Goal: Task Accomplishment & Management: Manage account settings

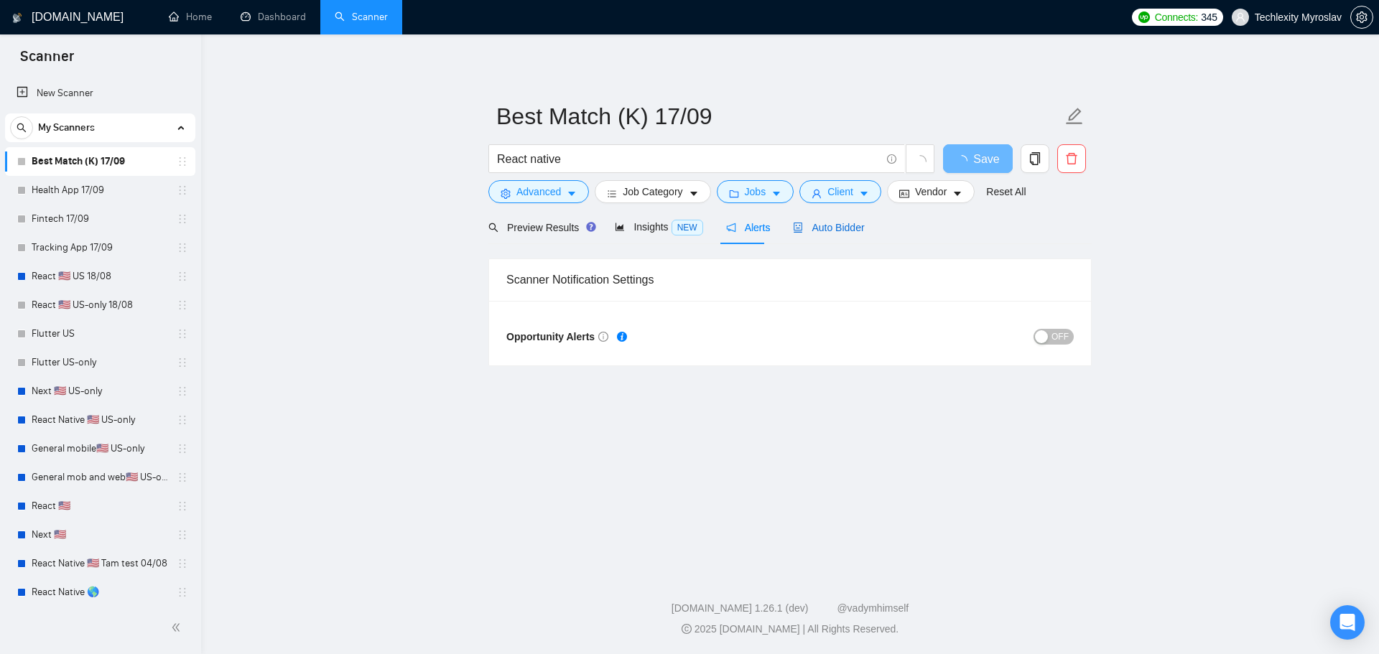
click at [795, 222] on span "Auto Bidder" at bounding box center [828, 227] width 71 height 11
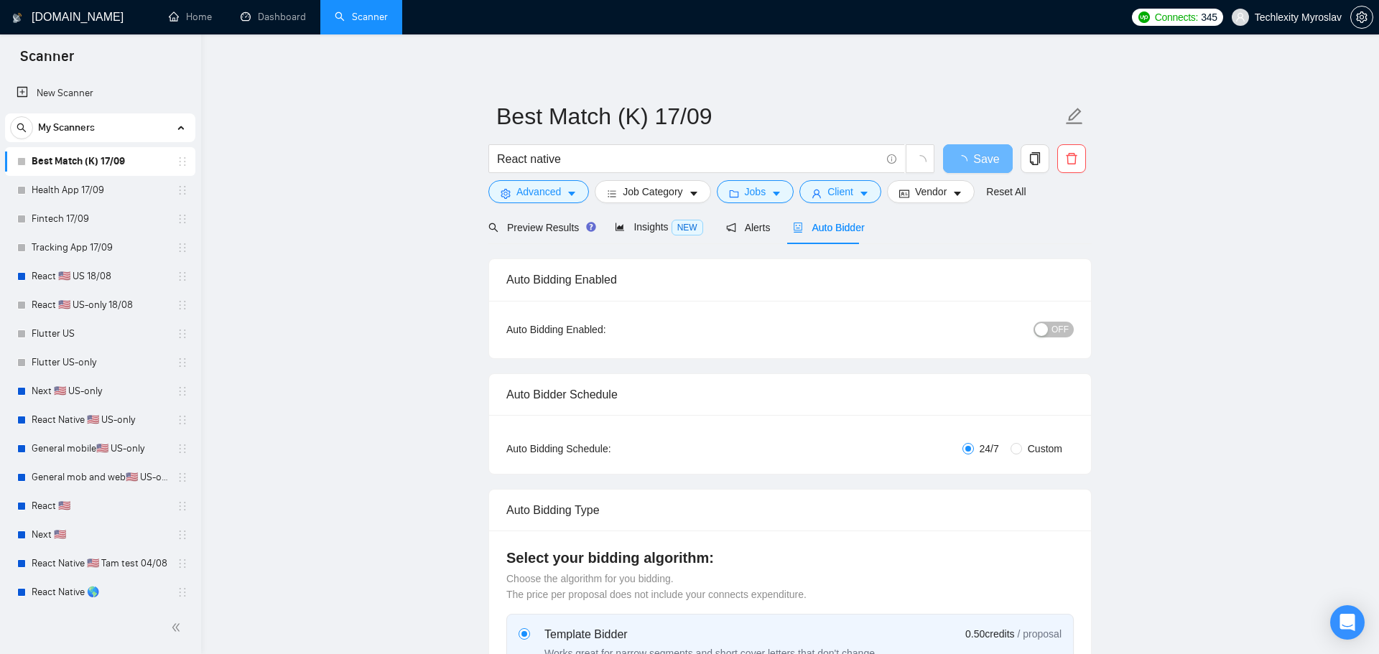
radio input "false"
radio input "true"
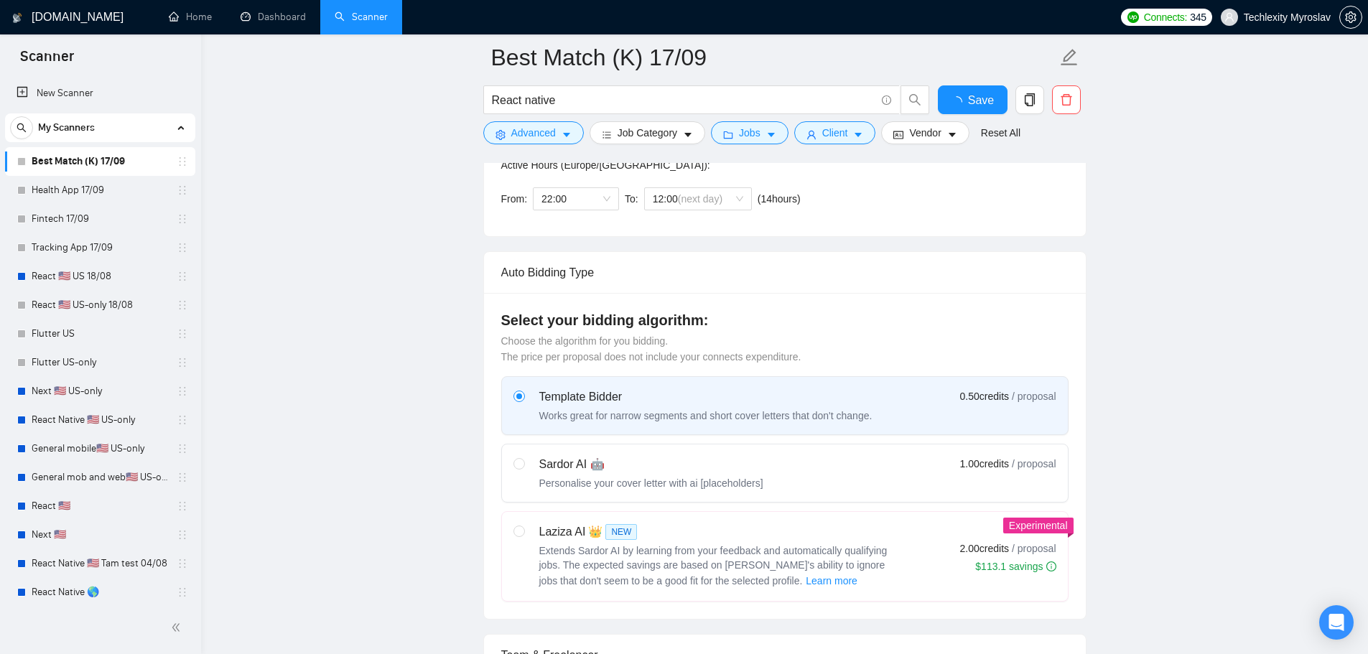
scroll to position [646, 0]
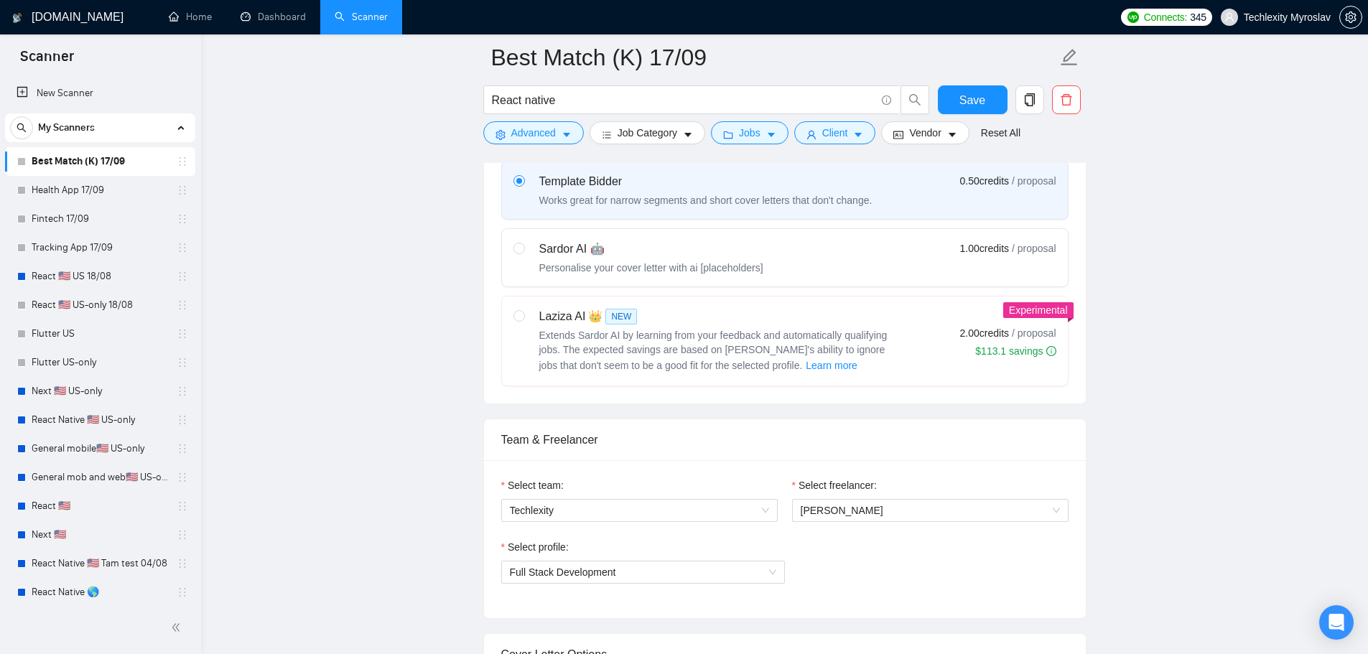
click at [745, 242] on div "Sardor AI 🤖" at bounding box center [651, 249] width 224 height 17
click at [523, 243] on input "radio" at bounding box center [518, 248] width 10 height 10
radio input "true"
radio input "false"
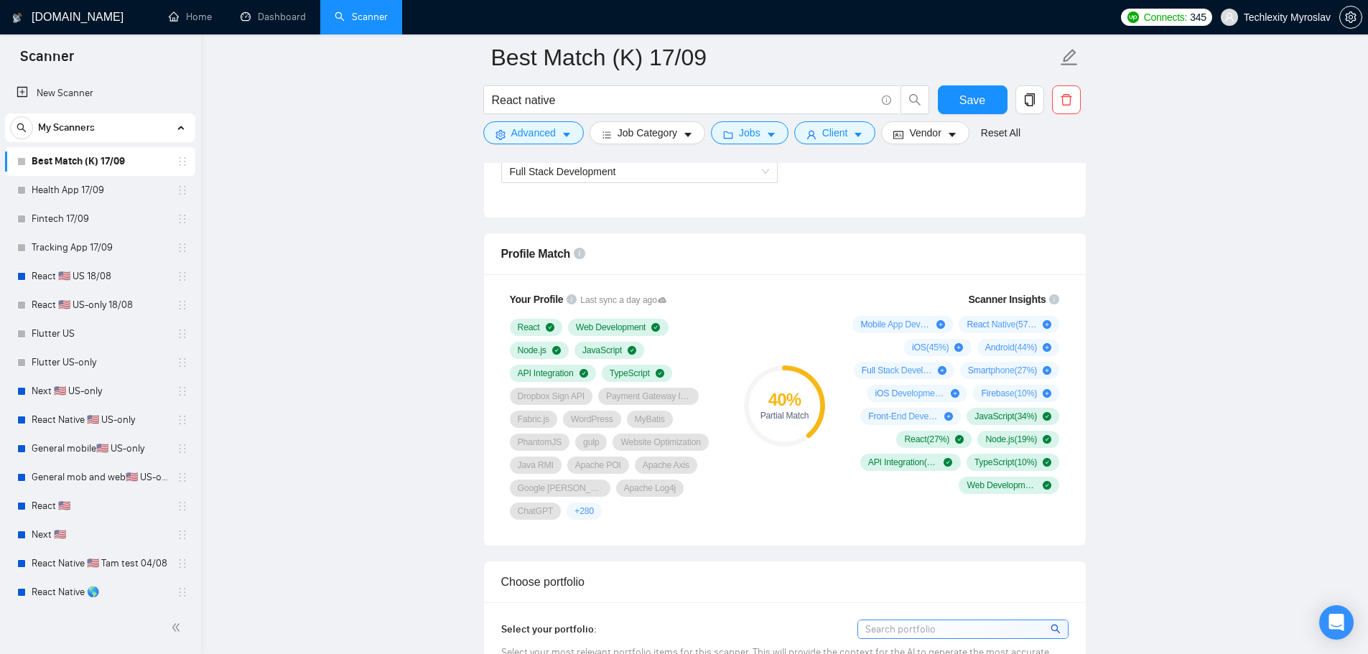
scroll to position [933, 0]
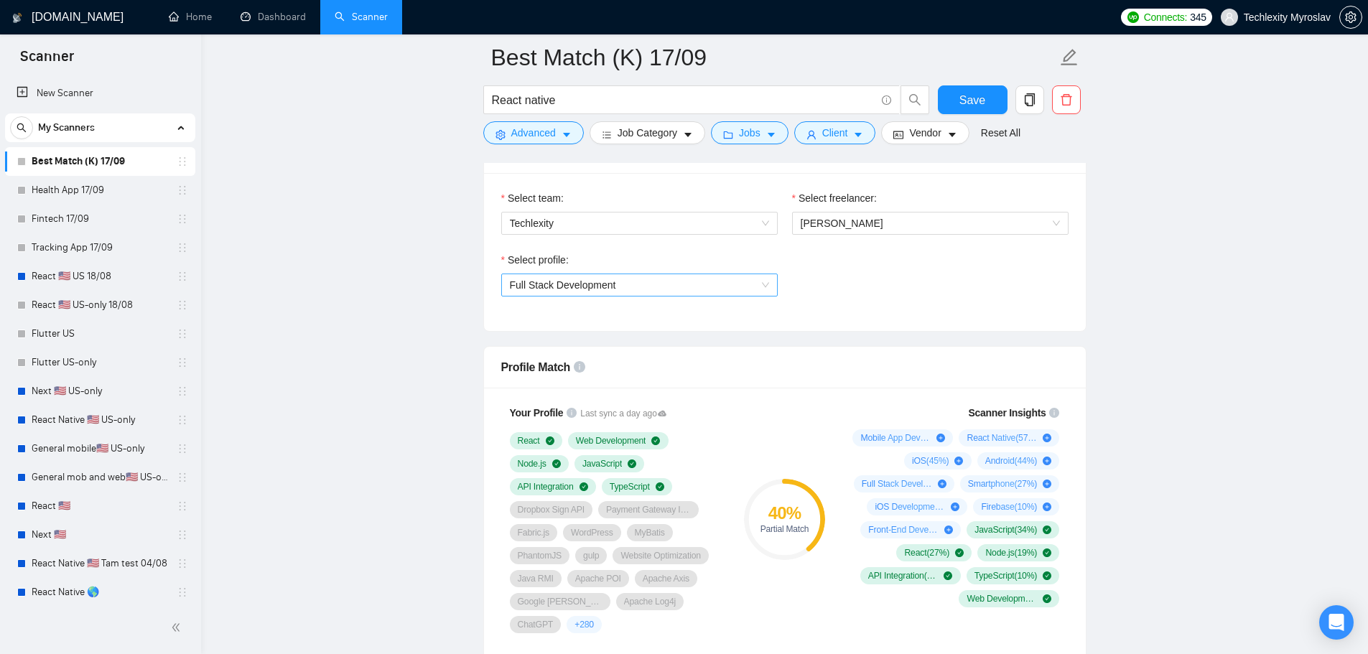
click at [632, 284] on span "Full Stack Development" at bounding box center [639, 285] width 259 height 22
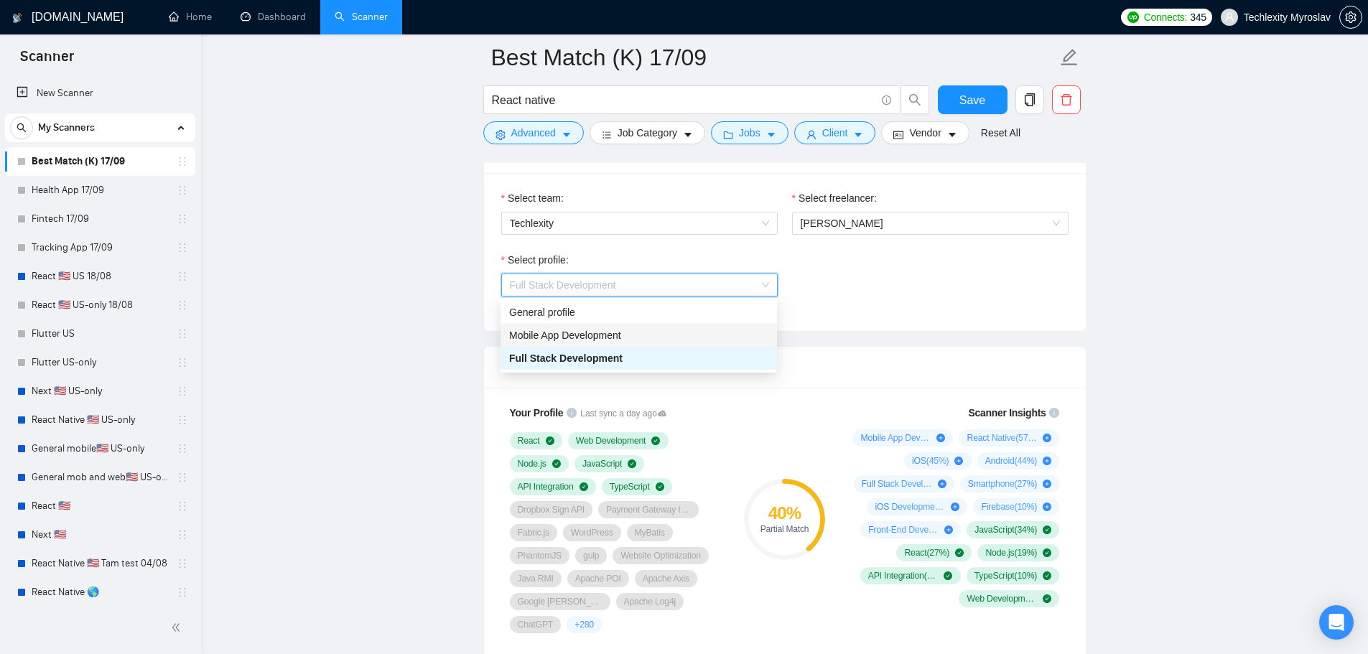
click at [615, 335] on span "Mobile App Development" at bounding box center [565, 335] width 112 height 11
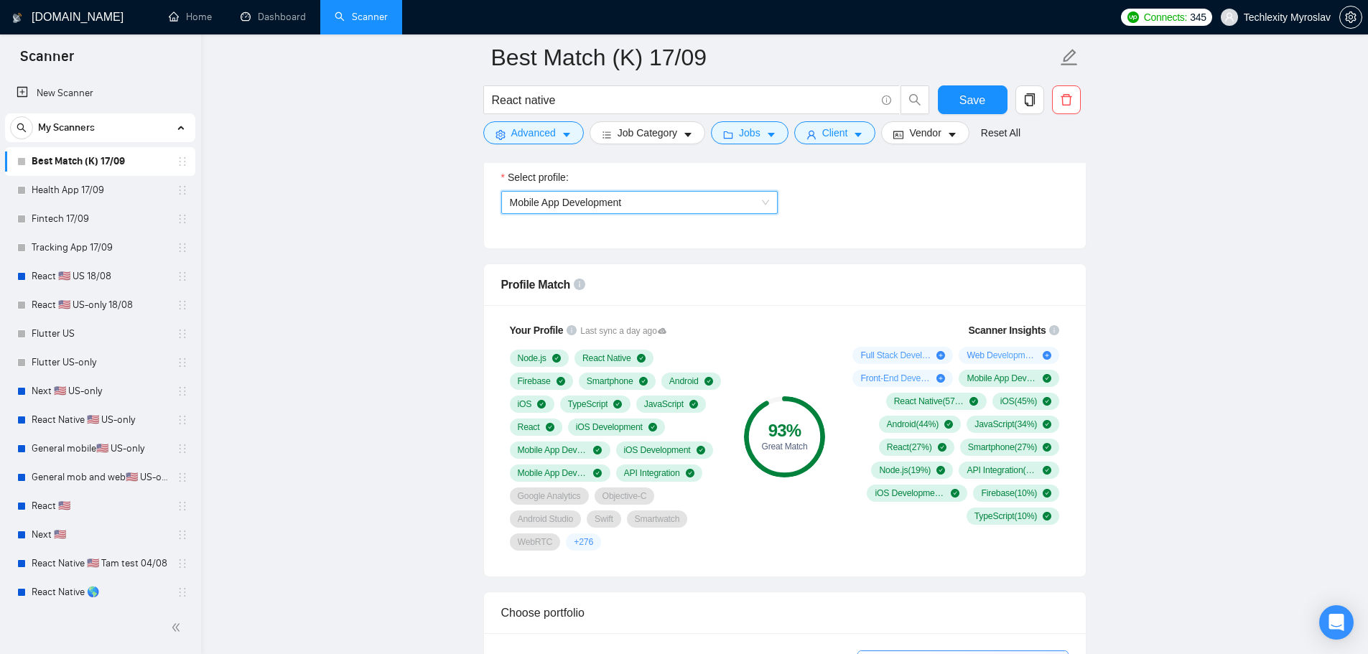
scroll to position [1077, 0]
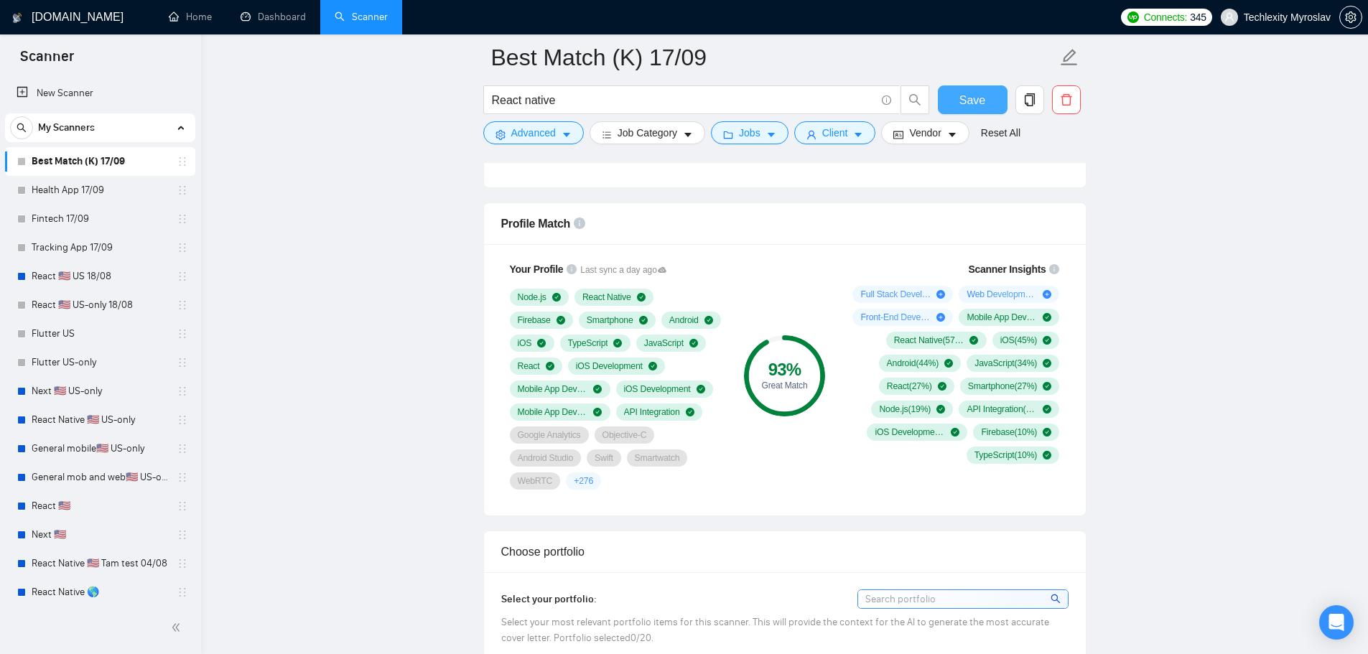
click at [968, 98] on span "Save" at bounding box center [972, 100] width 26 height 18
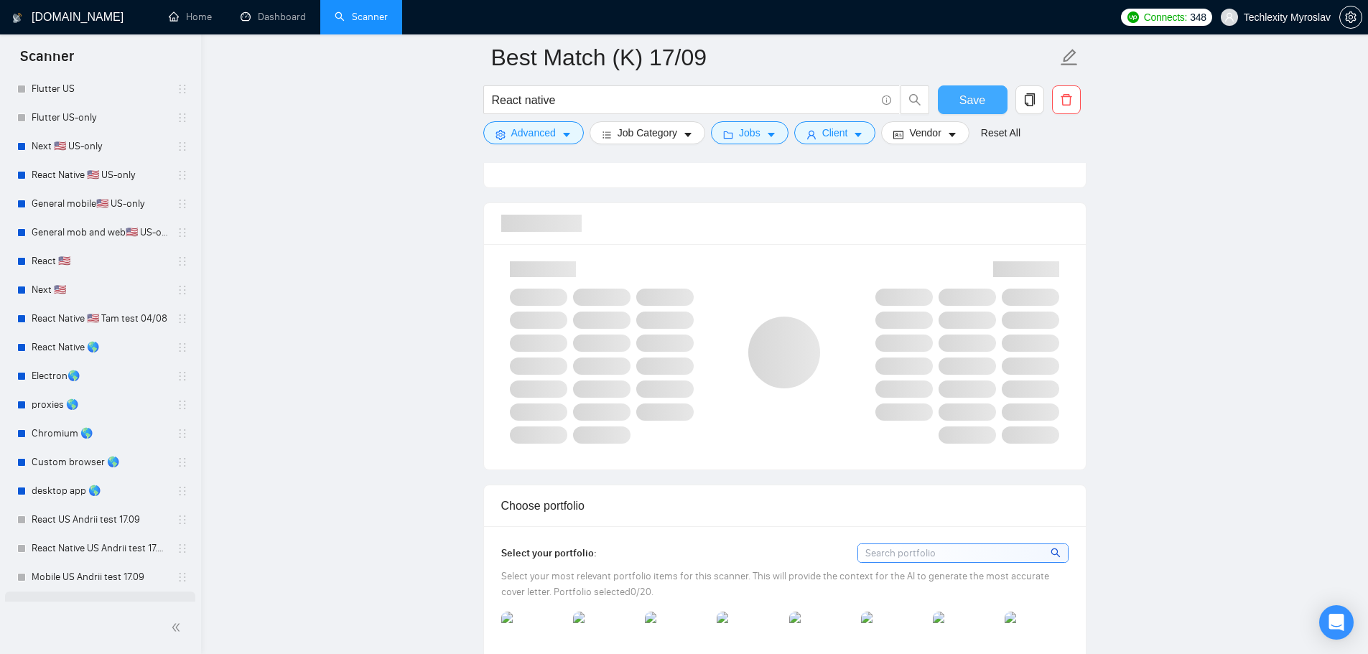
scroll to position [378, 0]
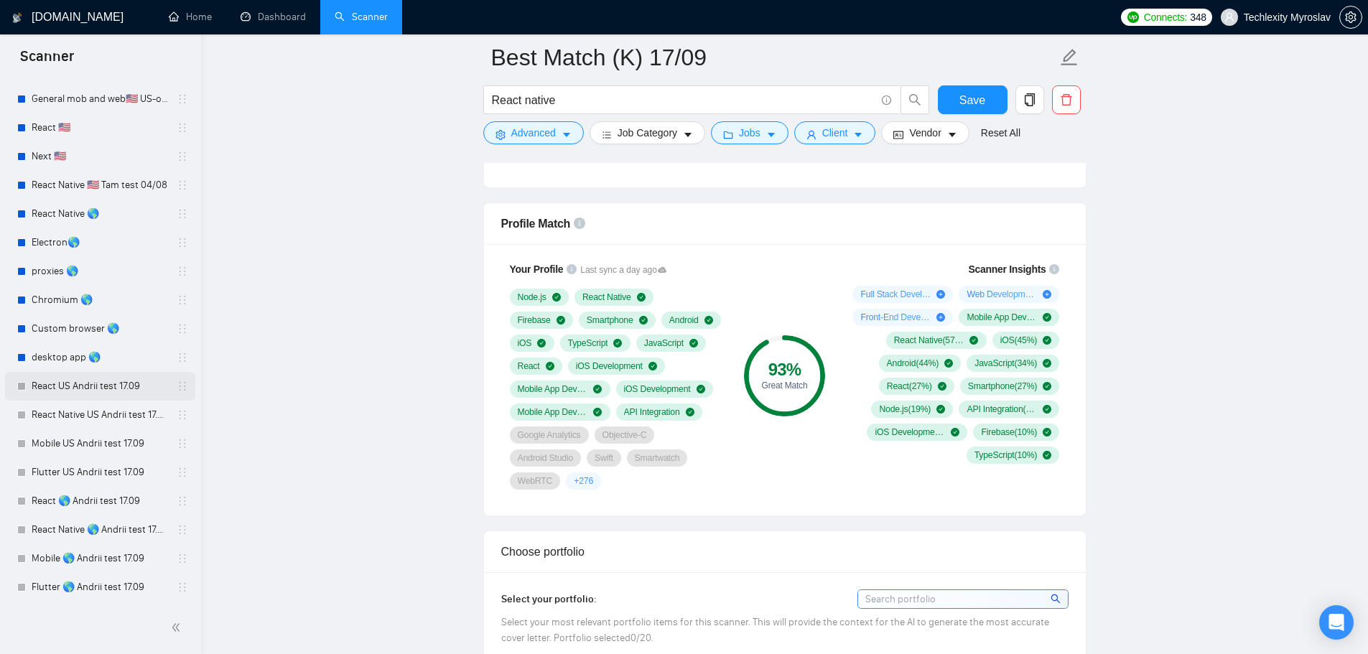
drag, startPoint x: 76, startPoint y: 393, endPoint x: 101, endPoint y: 395, distance: 25.2
click at [76, 393] on link "React US Andrii test 17.09" at bounding box center [100, 386] width 136 height 29
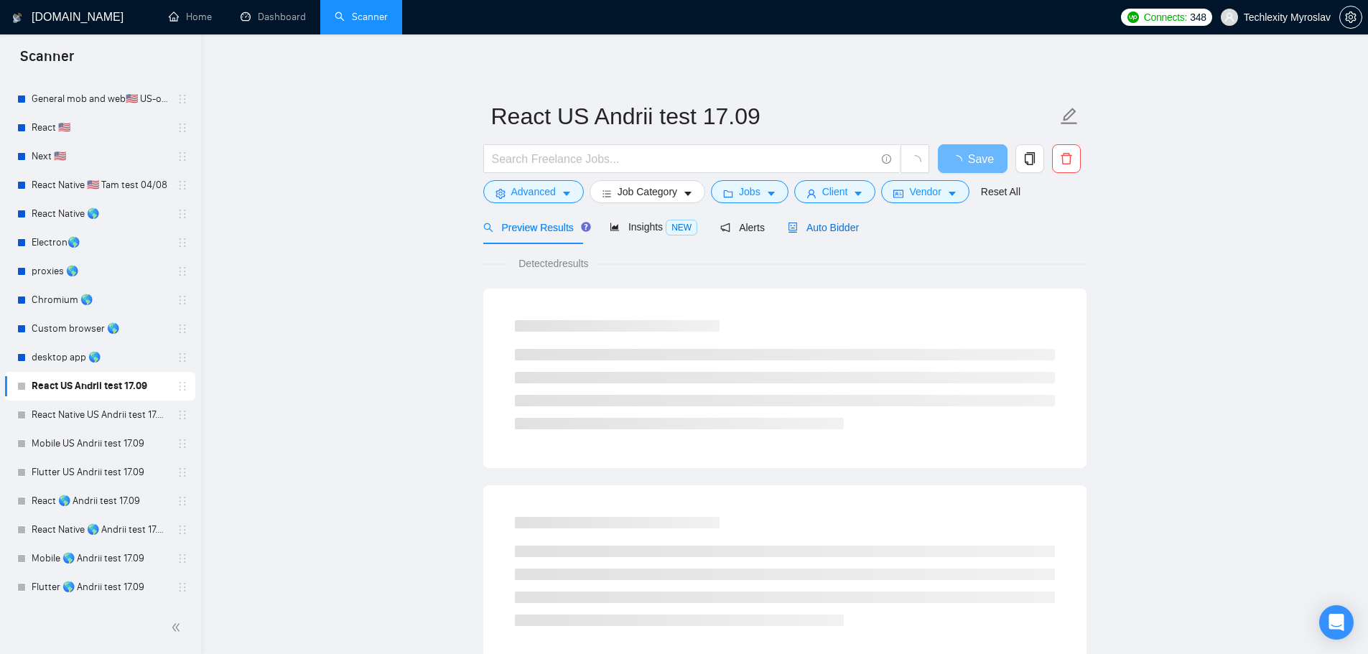
click at [816, 228] on span "Auto Bidder" at bounding box center [823, 227] width 71 height 11
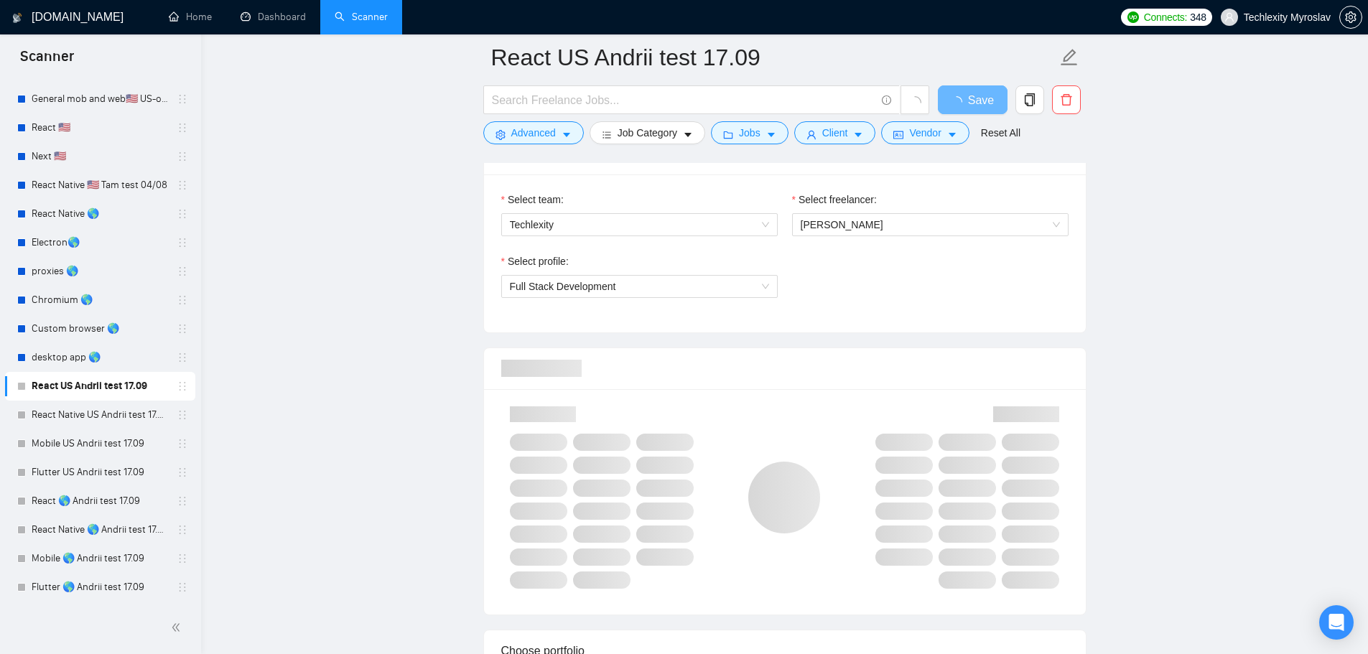
scroll to position [933, 0]
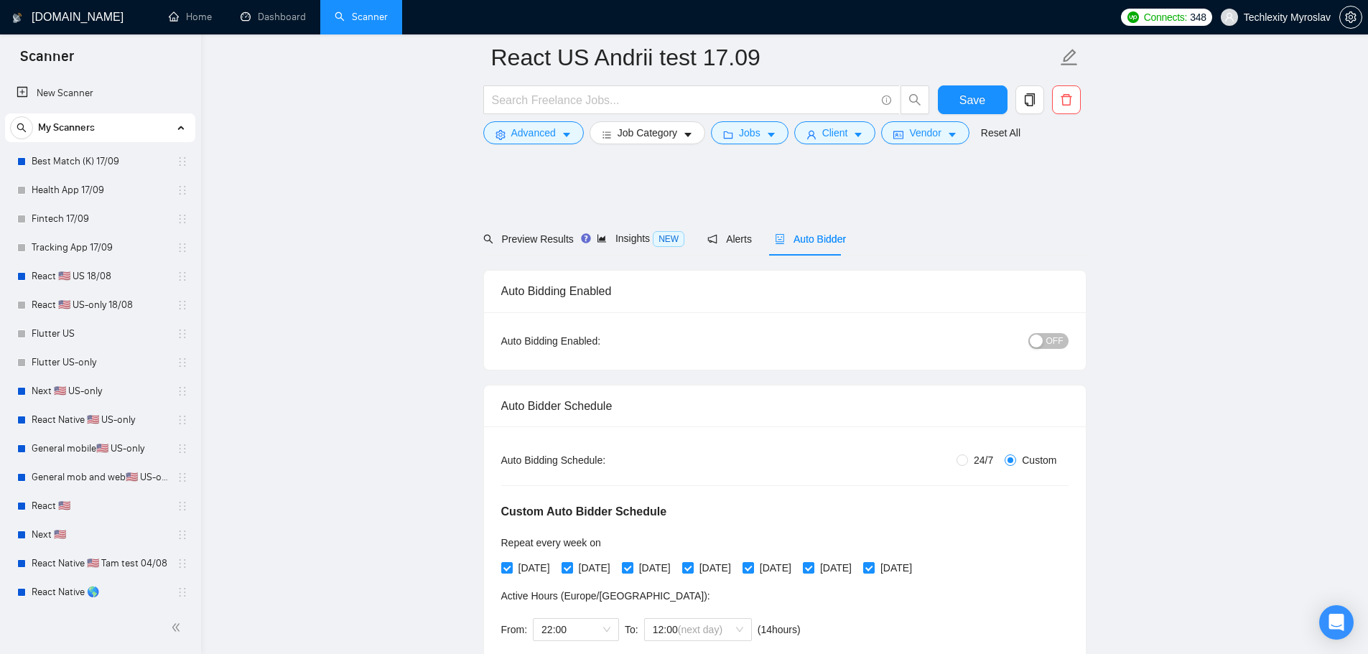
scroll to position [933, 0]
